Goal: Use online tool/utility

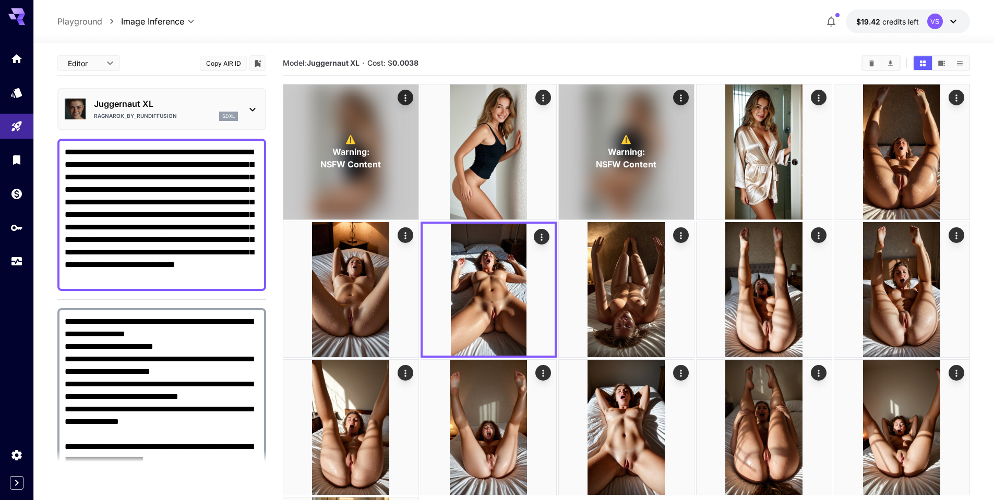
scroll to position [269, 0]
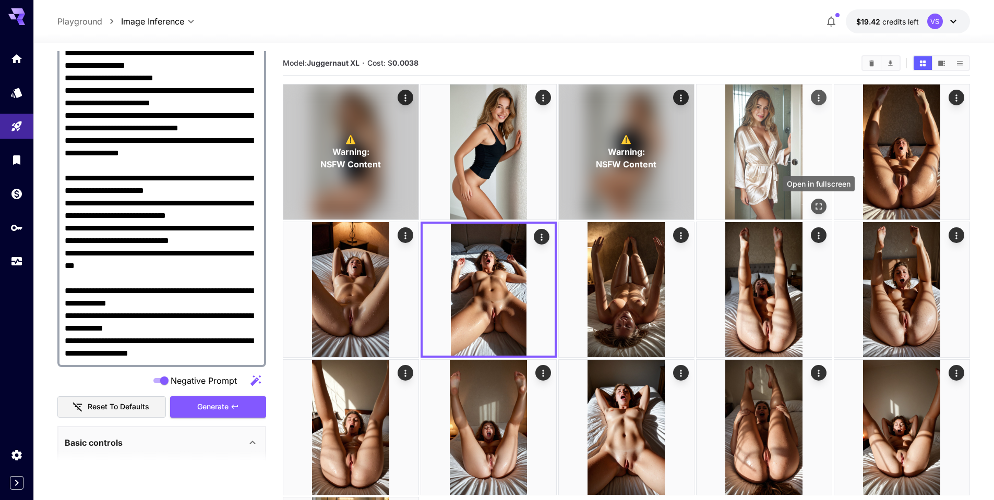
click at [817, 207] on icon "Open in fullscreen" at bounding box center [819, 206] width 10 height 10
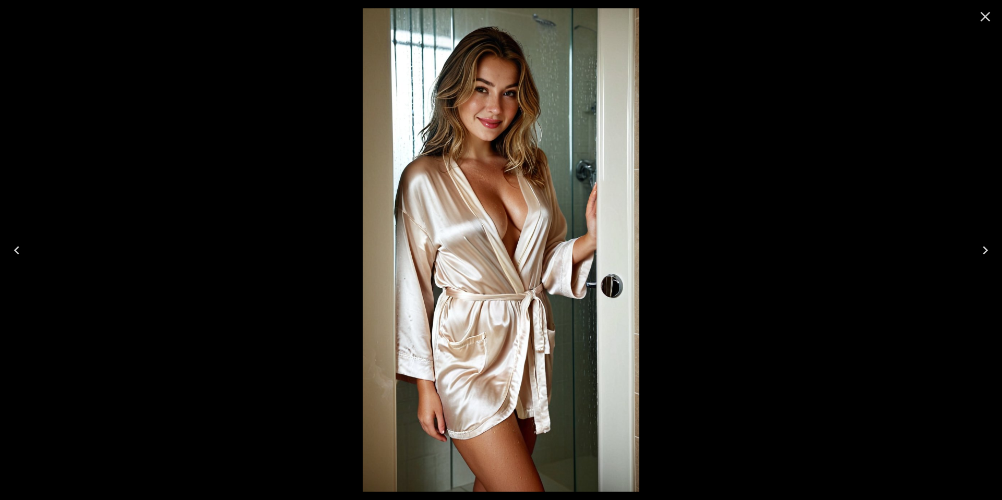
click at [986, 13] on icon "Close" at bounding box center [985, 16] width 17 height 17
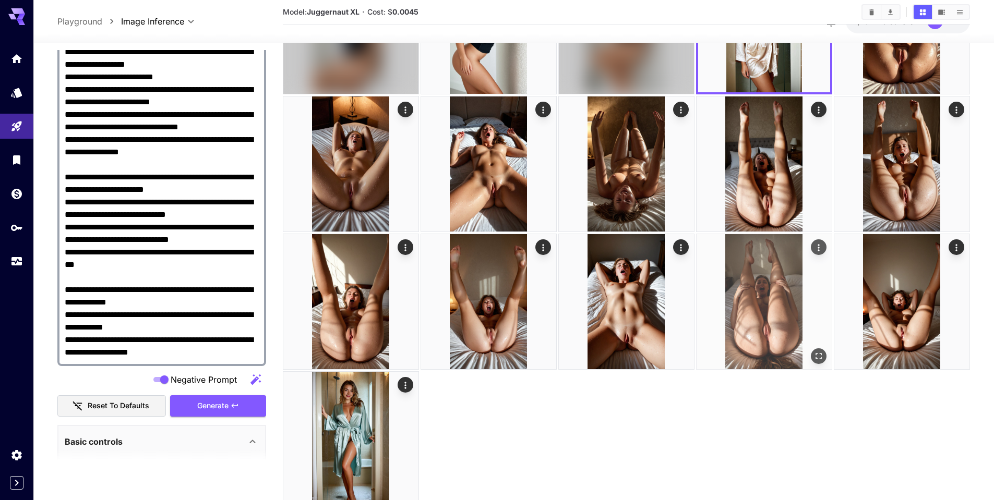
scroll to position [164, 0]
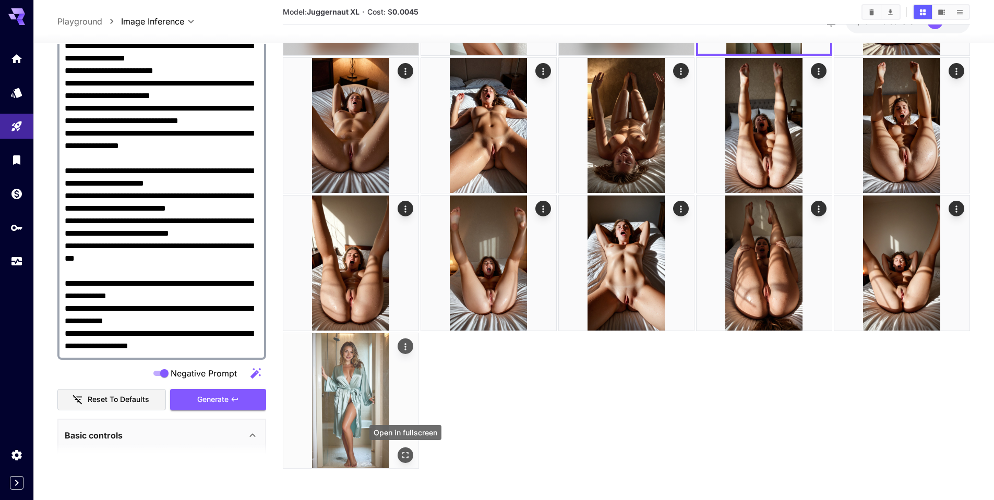
click at [408, 458] on icon "Open in fullscreen" at bounding box center [405, 455] width 6 height 6
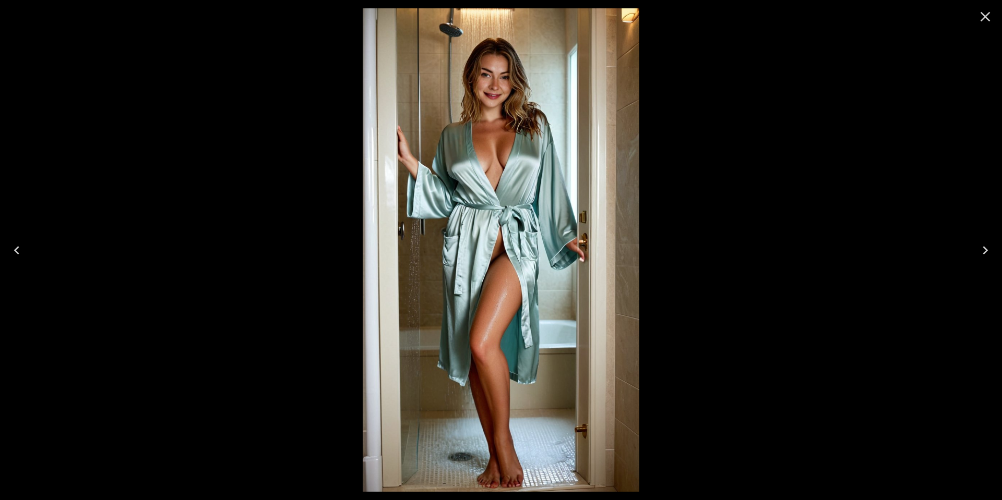
click at [987, 10] on icon "Close" at bounding box center [985, 16] width 17 height 17
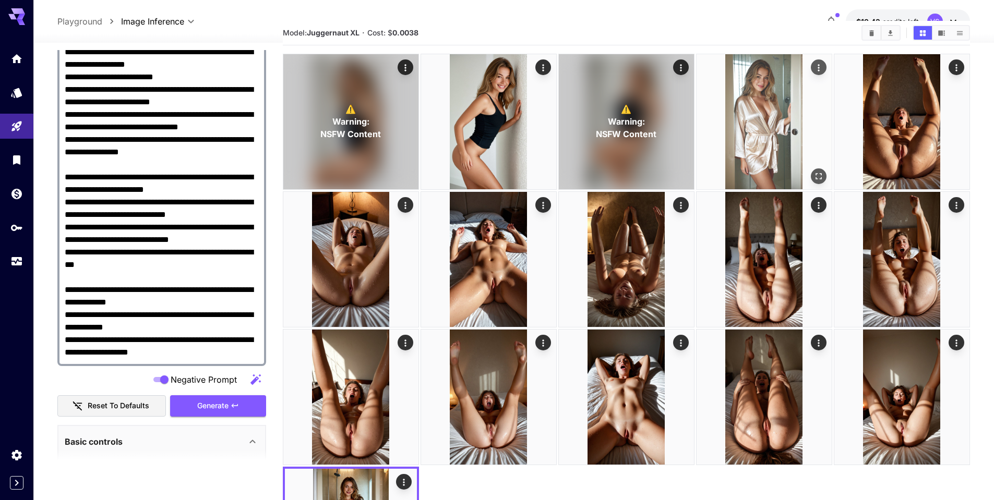
scroll to position [0, 0]
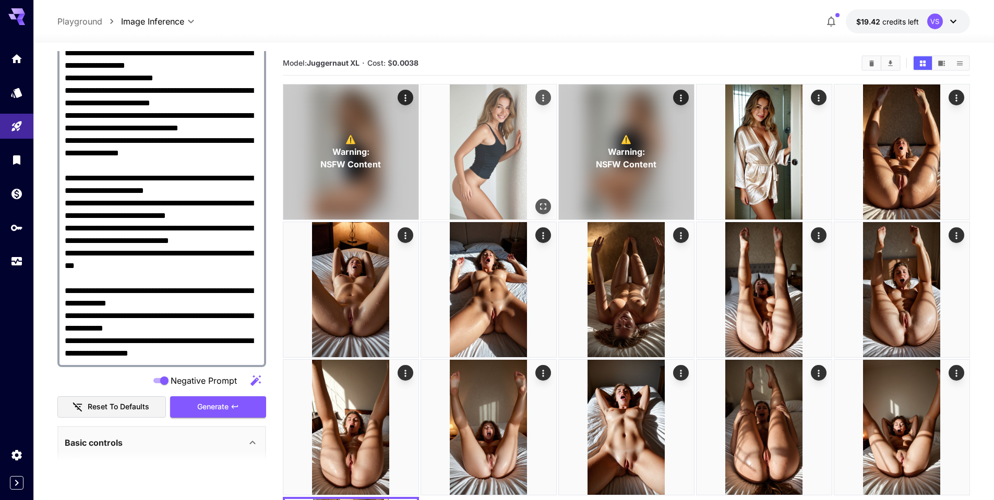
click at [537, 208] on button "Open in fullscreen" at bounding box center [543, 207] width 16 height 16
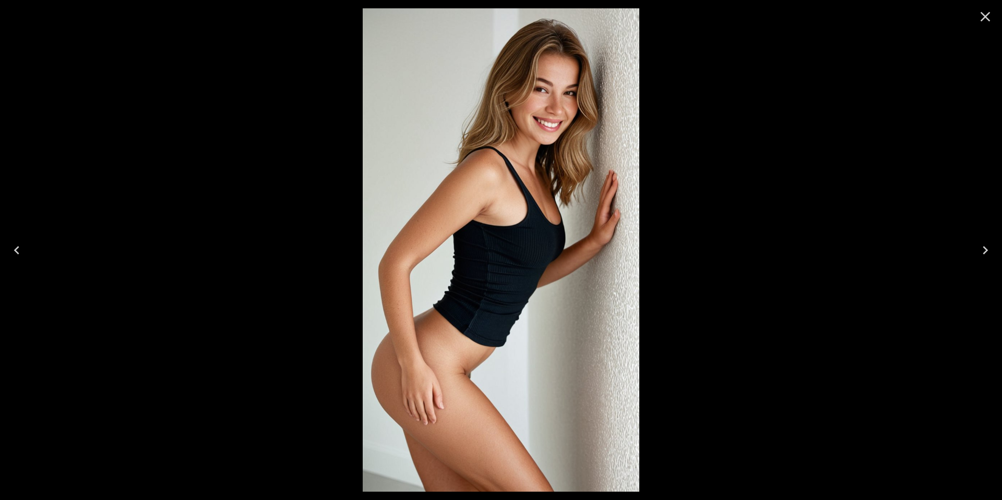
click at [989, 14] on icon "Close" at bounding box center [985, 17] width 10 height 10
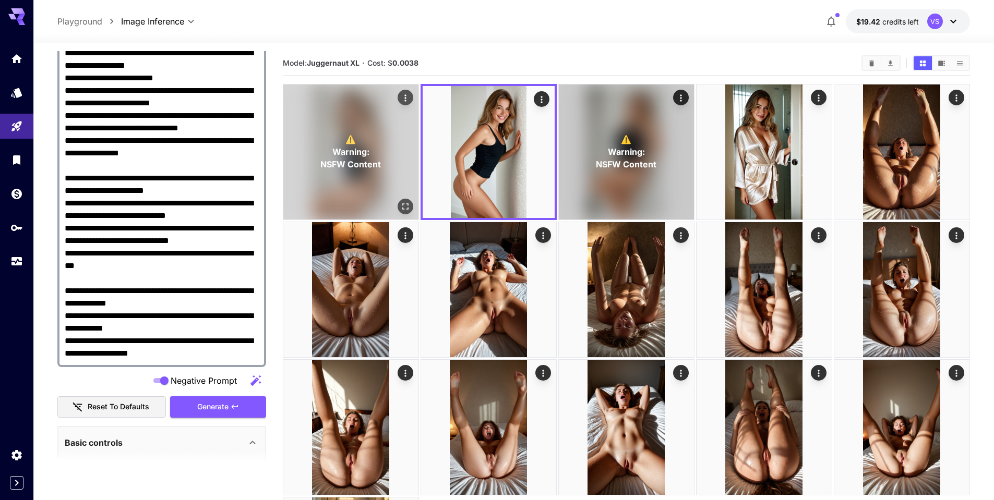
click at [387, 160] on div "⚠️ Warning: NSFW Content" at bounding box center [350, 152] width 135 height 135
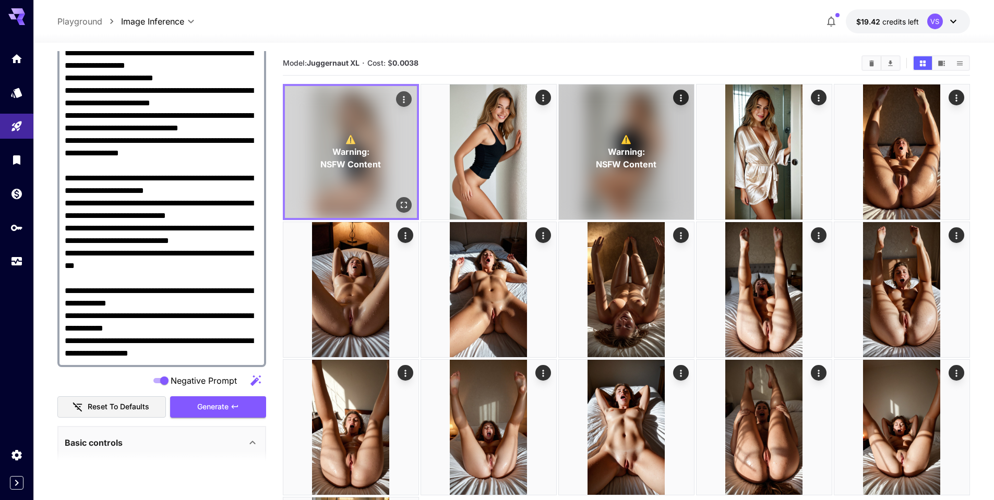
click at [403, 213] on div "⚠️ Warning: NSFW Content" at bounding box center [351, 152] width 132 height 132
click at [403, 208] on icon "Open in fullscreen" at bounding box center [404, 205] width 10 height 10
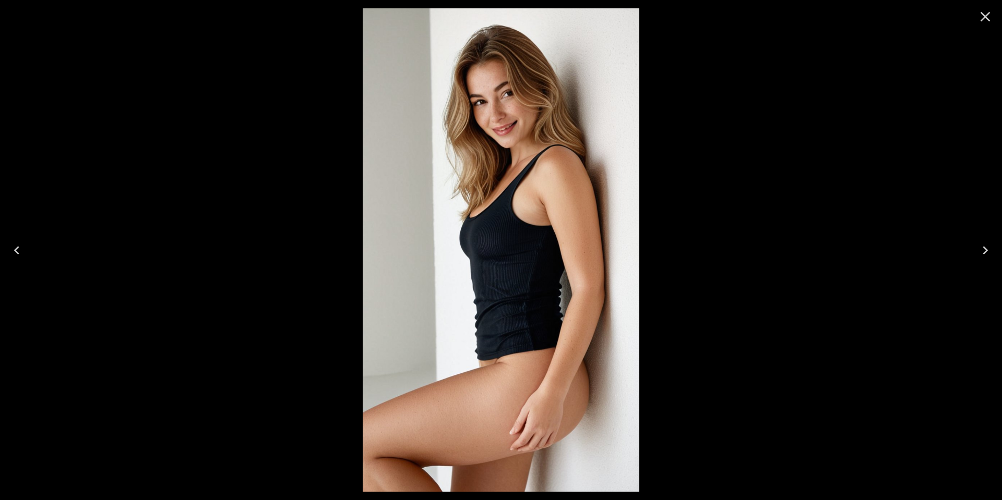
click at [984, 19] on icon "Close" at bounding box center [985, 16] width 17 height 17
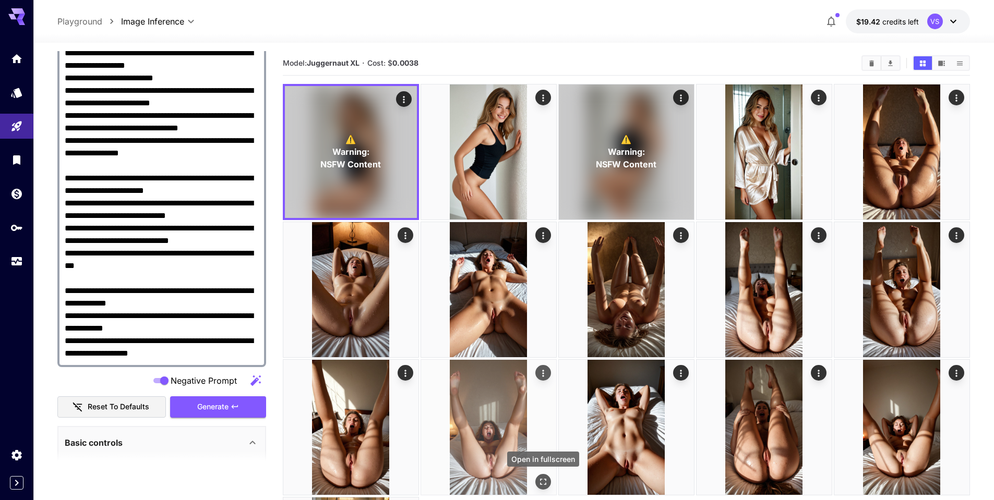
click at [545, 481] on icon "Open in fullscreen" at bounding box center [543, 482] width 10 height 10
